Goal: Find specific page/section: Find specific page/section

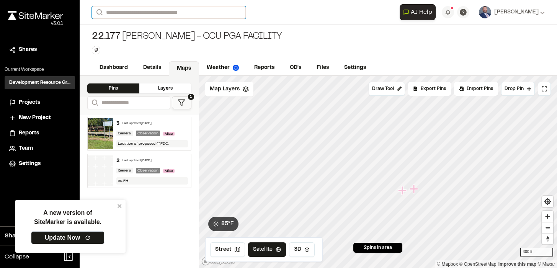
click at [122, 15] on input "Search" at bounding box center [169, 12] width 154 height 13
type input "****"
click at [134, 15] on input "****" at bounding box center [169, 12] width 154 height 13
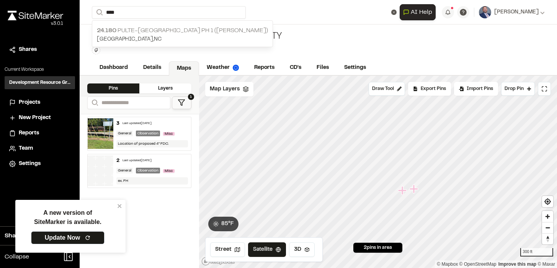
click at [134, 30] on p "24.180 Pulte-[GEOGRAPHIC_DATA] Ph 1 ([PERSON_NAME])" at bounding box center [182, 30] width 171 height 9
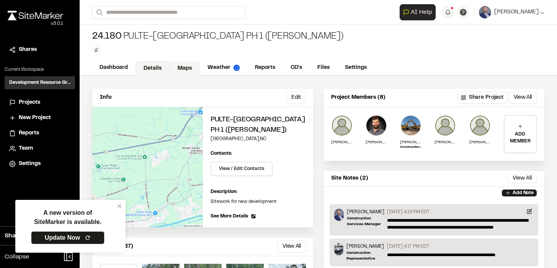
click at [180, 70] on link "Maps" at bounding box center [185, 68] width 30 height 15
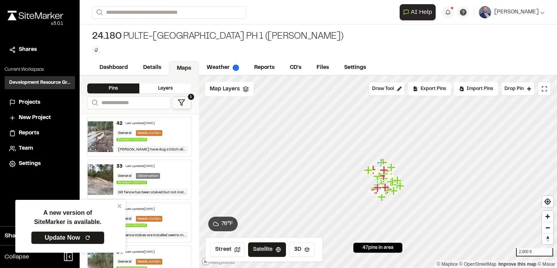
click at [179, 86] on div "Layers" at bounding box center [165, 89] width 52 height 10
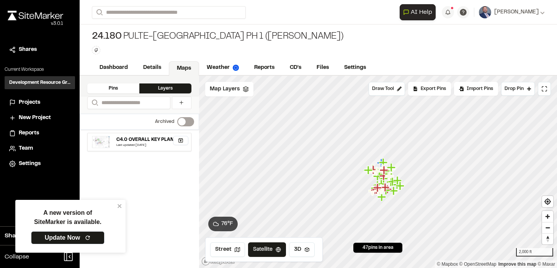
click at [165, 140] on div "C4.0 OVERALL KEY PLAN" at bounding box center [144, 139] width 57 height 7
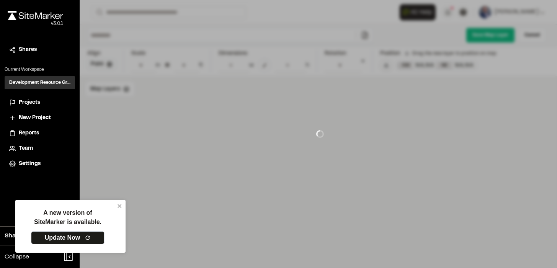
type input "**********"
type input "***"
type input "****"
type input "*****"
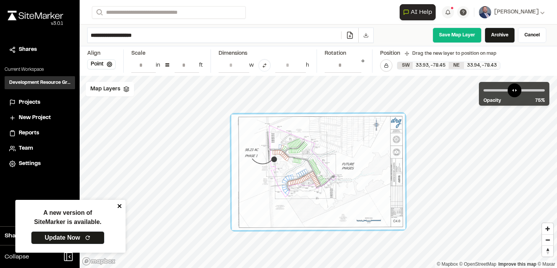
click at [121, 206] on icon "close" at bounding box center [119, 206] width 5 height 6
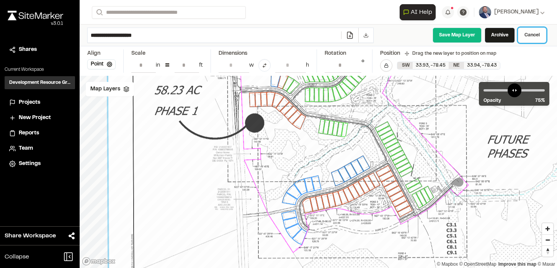
click at [525, 33] on link "Cancel" at bounding box center [532, 35] width 28 height 15
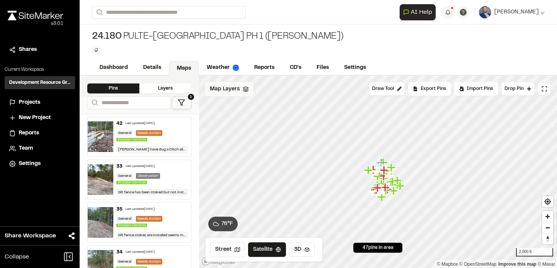
click at [234, 92] on span "Map Layers" at bounding box center [225, 89] width 30 height 8
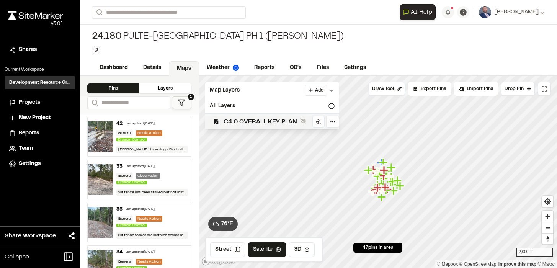
click at [239, 118] on span "C4.0 OVERALL KEY PLAN" at bounding box center [261, 121] width 74 height 9
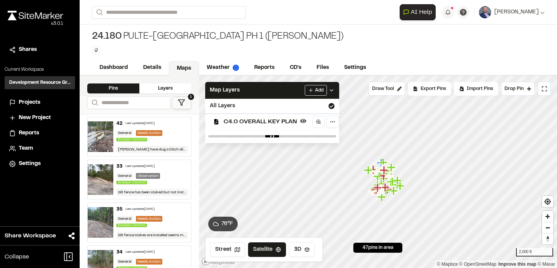
click at [292, 134] on div at bounding box center [272, 136] width 134 height 14
type input "****"
click at [292, 135] on input "range" at bounding box center [272, 136] width 128 height 2
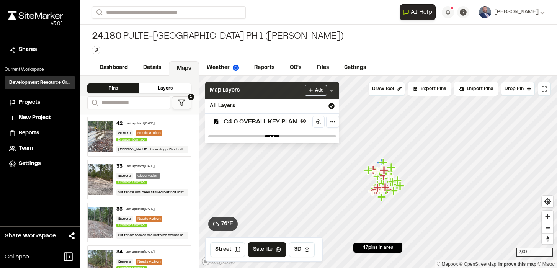
click at [332, 90] on icon at bounding box center [332, 90] width 6 height 6
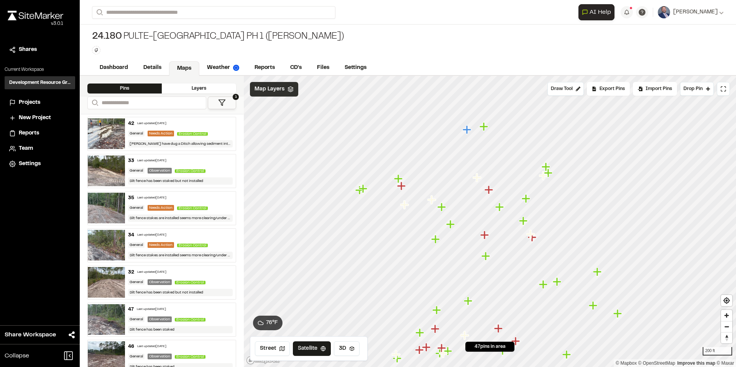
click at [467, 131] on icon "Map marker" at bounding box center [466, 129] width 8 height 8
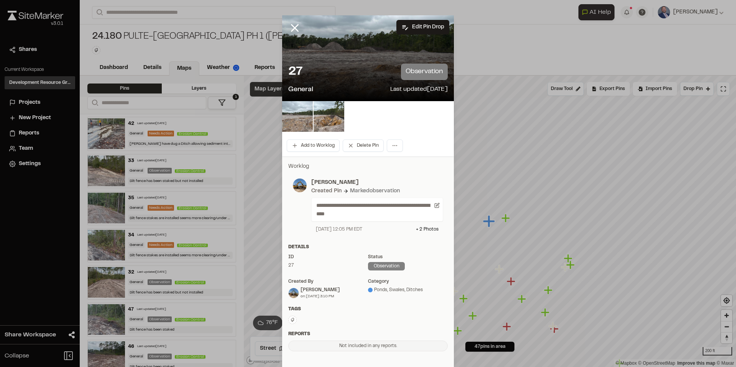
click at [287, 124] on img at bounding box center [297, 116] width 31 height 31
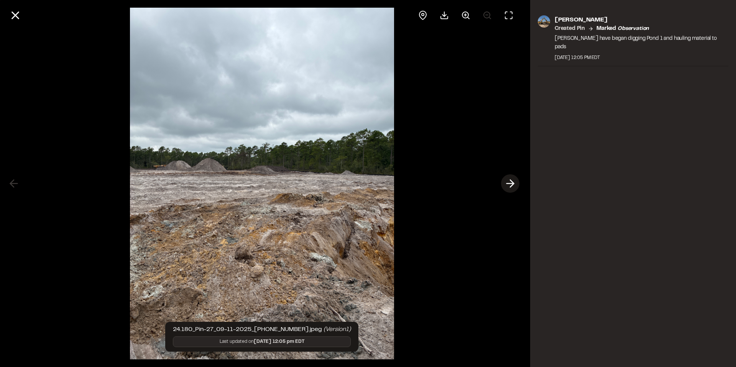
click at [511, 187] on icon at bounding box center [510, 183] width 12 height 13
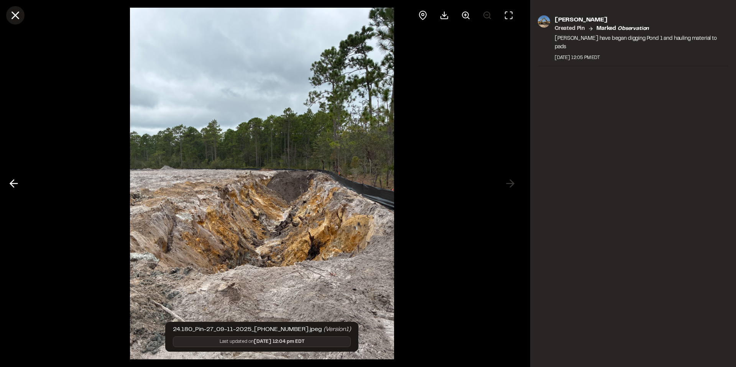
click at [15, 15] on line at bounding box center [15, 15] width 7 height 7
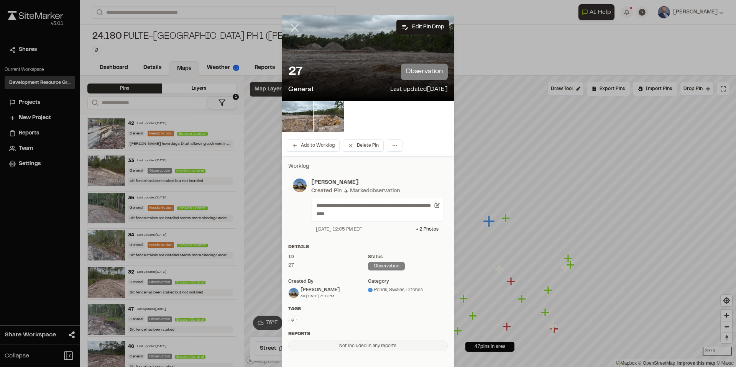
click at [297, 29] on line at bounding box center [295, 28] width 7 height 7
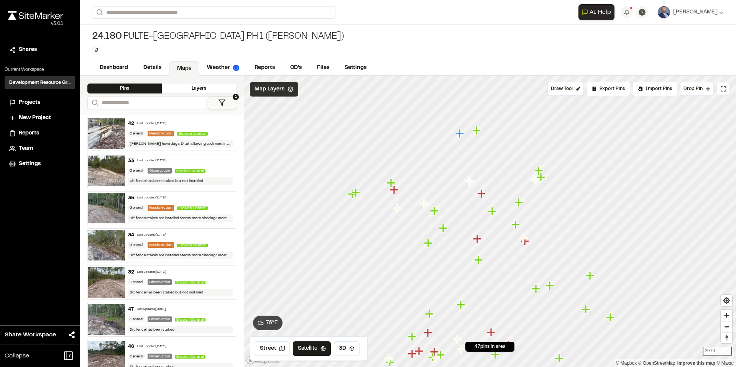
click at [396, 192] on icon "Map marker" at bounding box center [395, 190] width 10 height 10
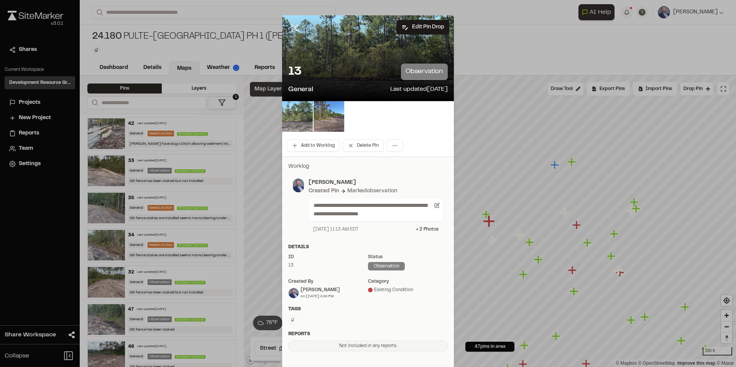
click at [293, 27] on line at bounding box center [295, 28] width 7 height 7
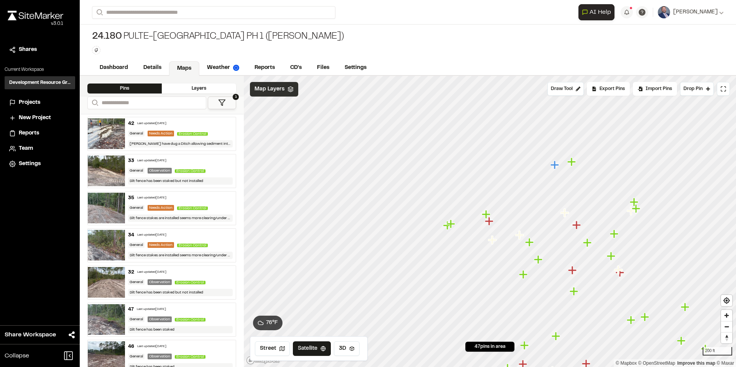
click at [452, 226] on icon "Map marker" at bounding box center [451, 224] width 10 height 10
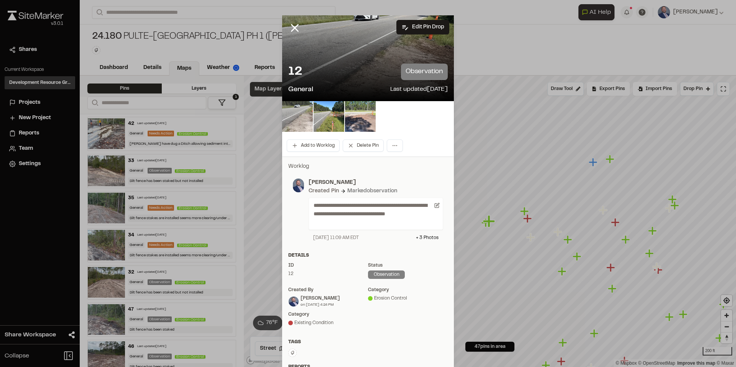
click at [302, 113] on img at bounding box center [297, 116] width 31 height 31
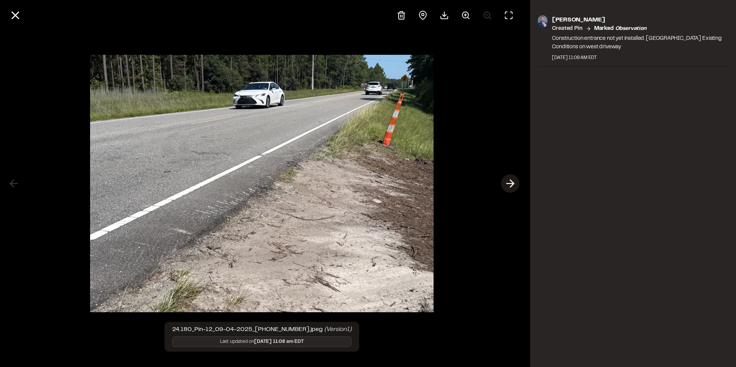
click at [511, 180] on icon at bounding box center [510, 183] width 12 height 13
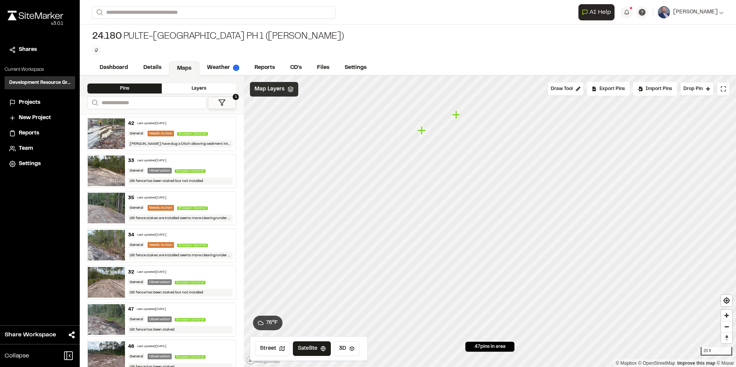
click at [458, 116] on icon "Map marker" at bounding box center [457, 115] width 10 height 10
click at [455, 237] on icon "Map marker" at bounding box center [454, 236] width 8 height 8
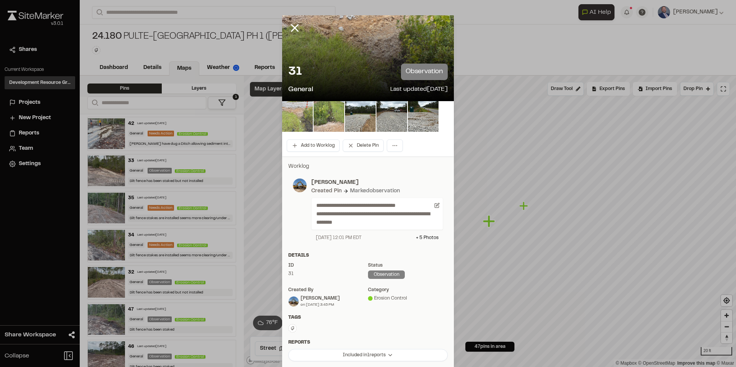
click at [303, 126] on img at bounding box center [297, 116] width 31 height 31
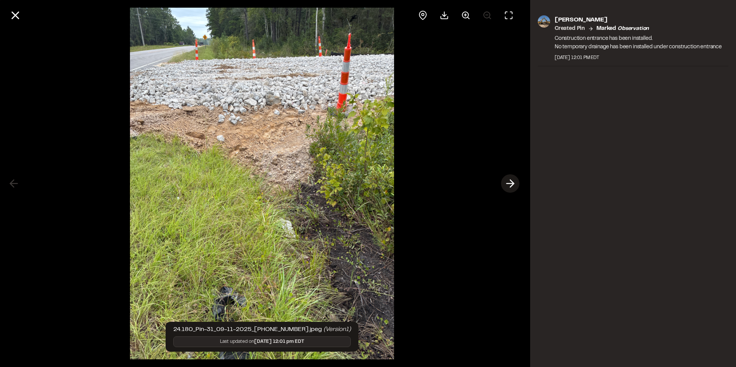
click at [506, 182] on icon at bounding box center [510, 183] width 12 height 13
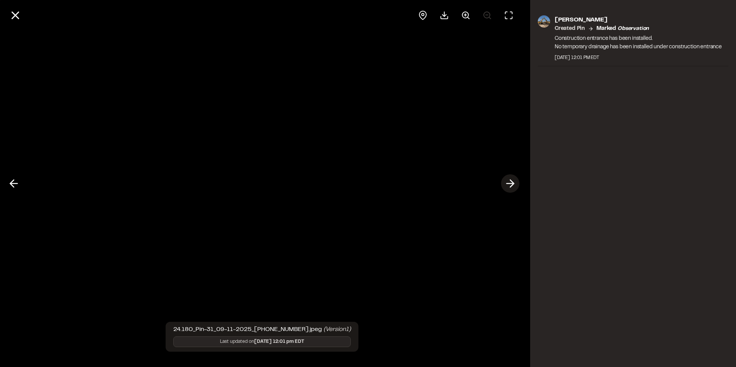
click at [506, 182] on icon at bounding box center [510, 183] width 12 height 13
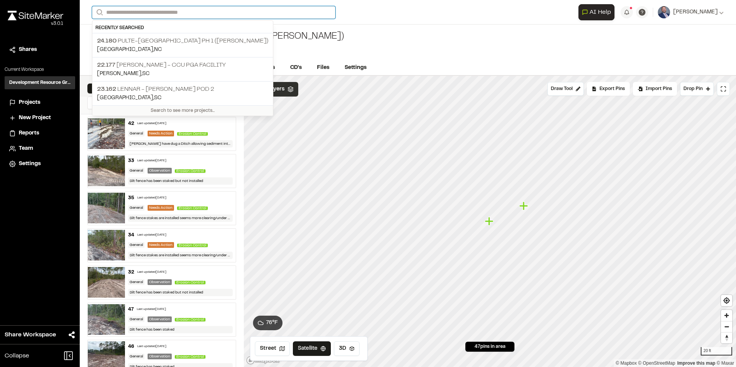
click at [118, 16] on input "Search" at bounding box center [213, 12] width 243 height 13
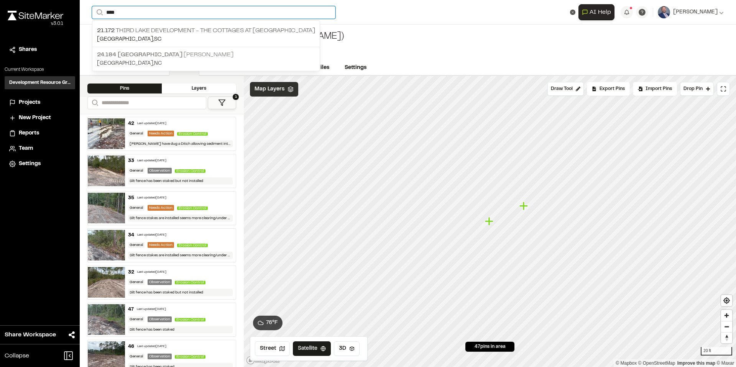
type input "****"
click at [129, 56] on span "24.184 [GEOGRAPHIC_DATA]" at bounding box center [139, 54] width 85 height 5
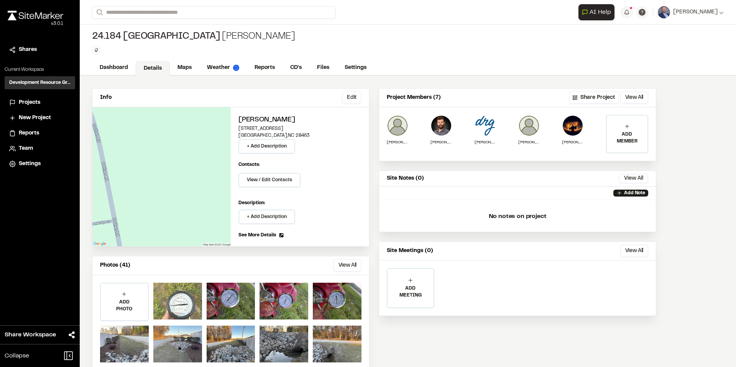
click at [173, 268] on div at bounding box center [177, 301] width 49 height 37
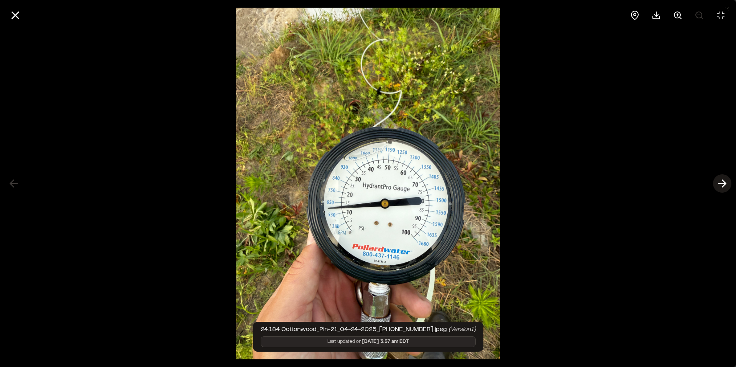
click at [557, 186] on icon at bounding box center [722, 183] width 12 height 13
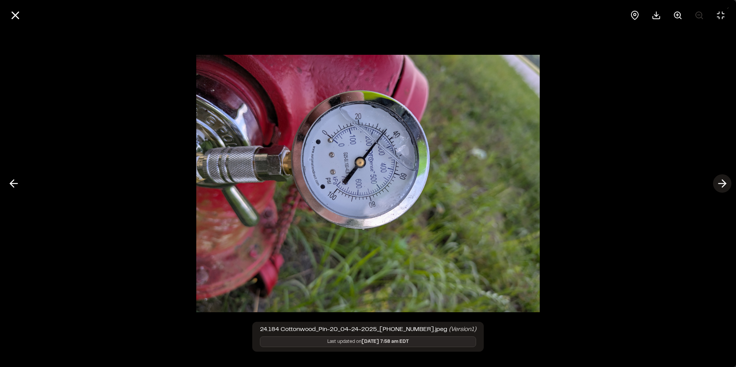
click at [557, 186] on icon at bounding box center [722, 183] width 12 height 13
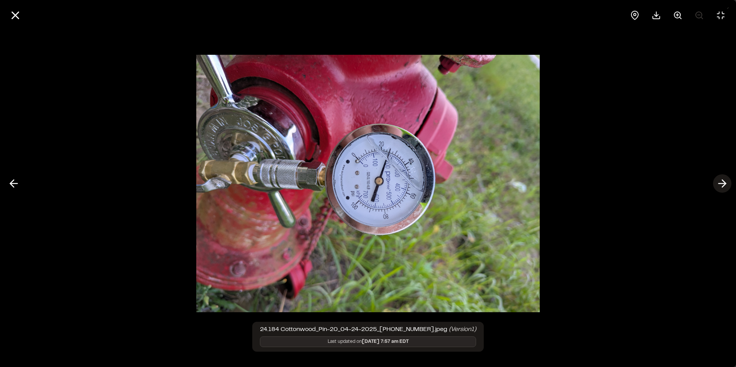
click at [557, 186] on icon at bounding box center [722, 183] width 12 height 13
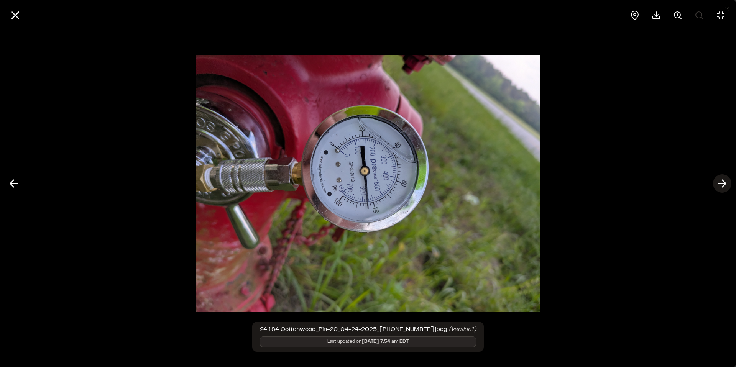
click at [557, 186] on icon at bounding box center [722, 183] width 12 height 13
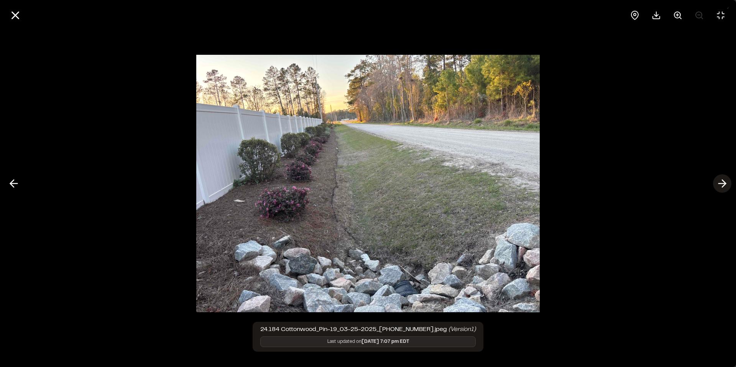
click at [557, 186] on icon at bounding box center [722, 183] width 12 height 13
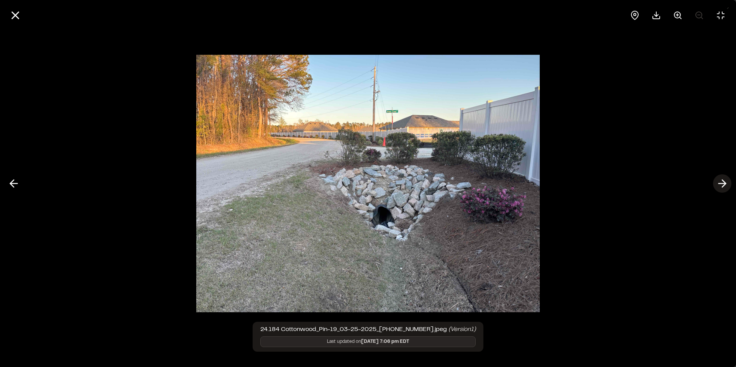
click at [557, 186] on icon at bounding box center [722, 183] width 12 height 13
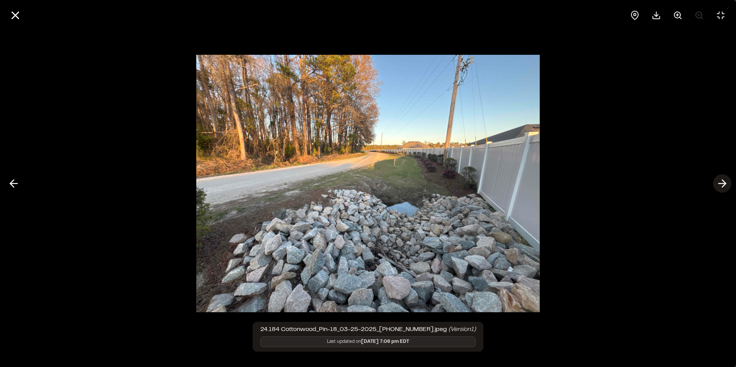
click at [557, 186] on icon at bounding box center [722, 183] width 12 height 13
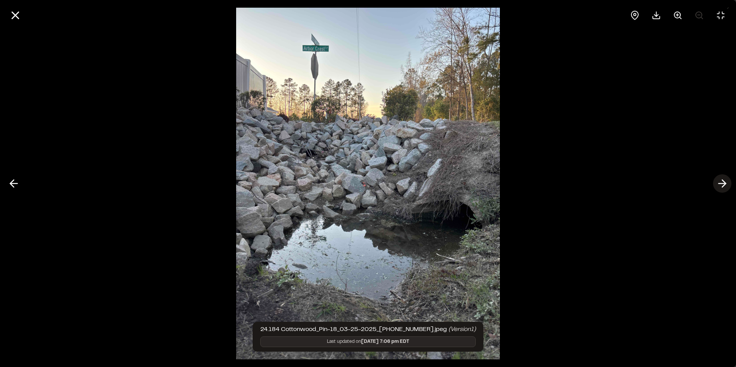
click at [557, 186] on icon at bounding box center [722, 183] width 12 height 13
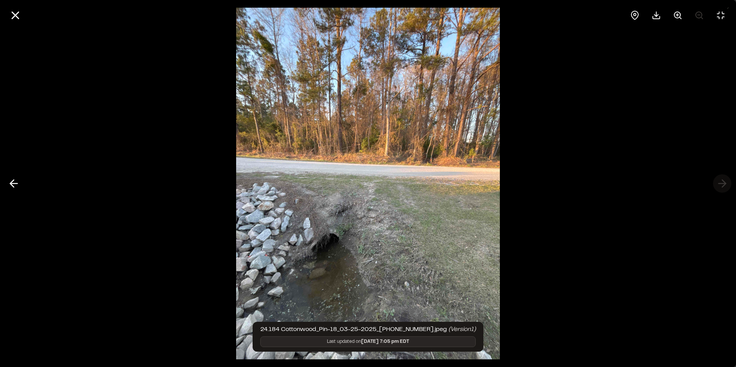
click at [557, 186] on div at bounding box center [368, 183] width 736 height 367
click at [10, 18] on icon at bounding box center [15, 15] width 13 height 13
